Goal: Transaction & Acquisition: Subscribe to service/newsletter

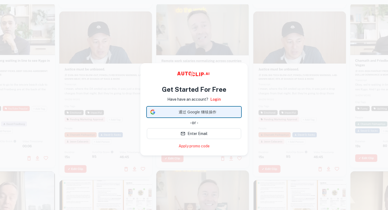
click at [205, 112] on span "通过 Google 继续操作" at bounding box center [198, 112] width 80 height 6
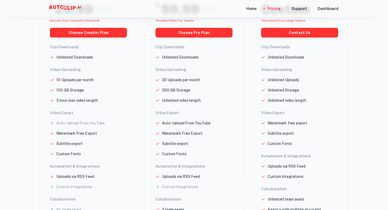
scroll to position [115, 0]
